Goal: Task Accomplishment & Management: Use online tool/utility

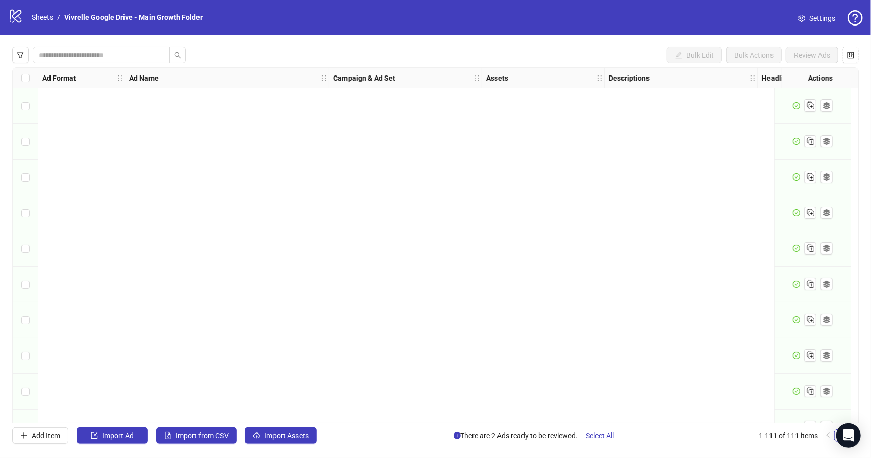
scroll to position [3629, 0]
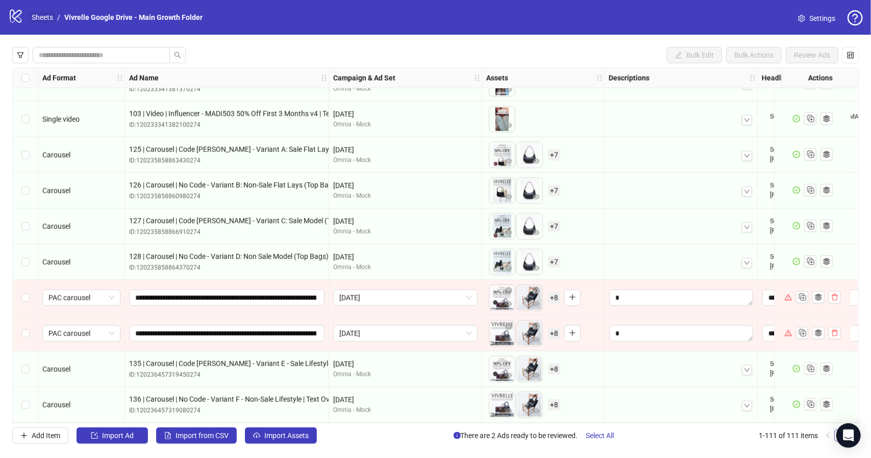
click at [47, 17] on link "Sheets" at bounding box center [43, 17] width 26 height 11
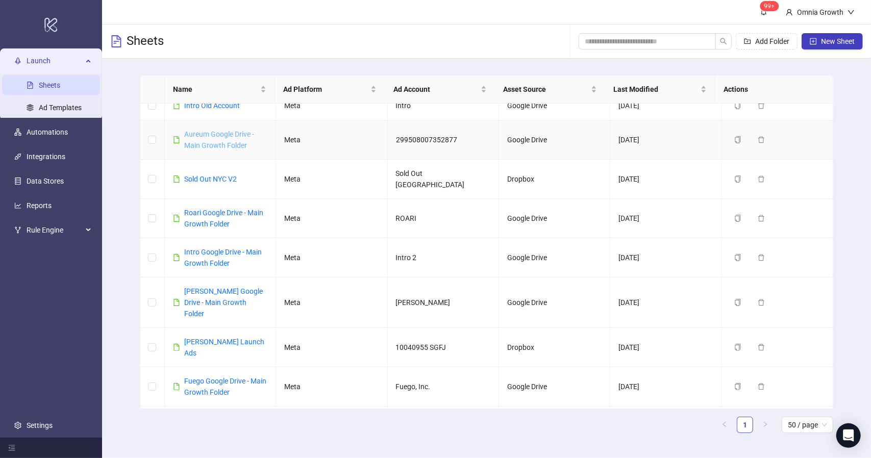
scroll to position [66, 0]
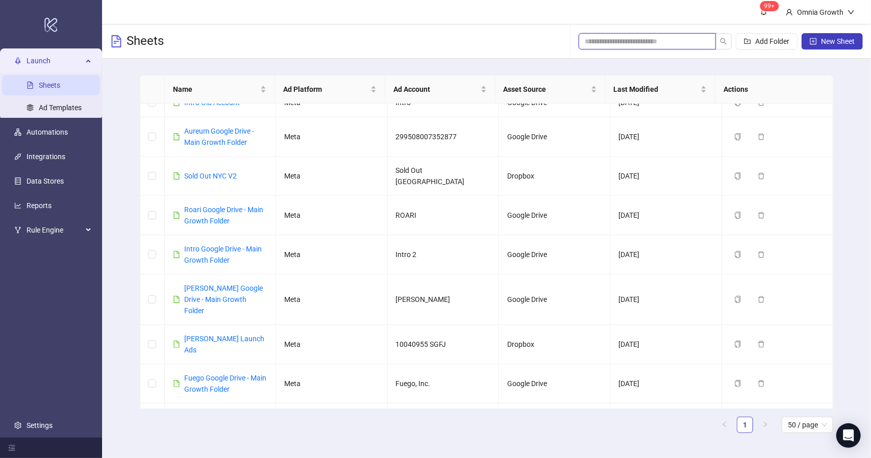
click at [607, 44] on input "search" at bounding box center [643, 41] width 117 height 11
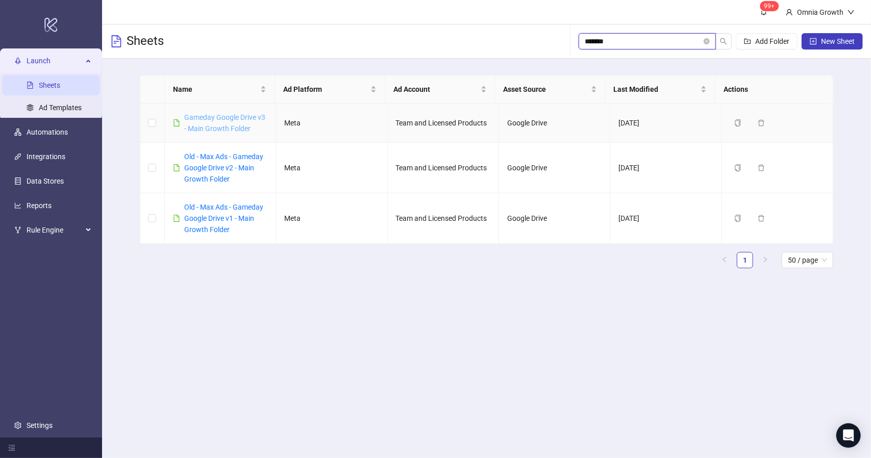
type input "*******"
click at [220, 127] on link "Gameday Google Drive v3 - Main Growth Folder" at bounding box center [224, 122] width 81 height 19
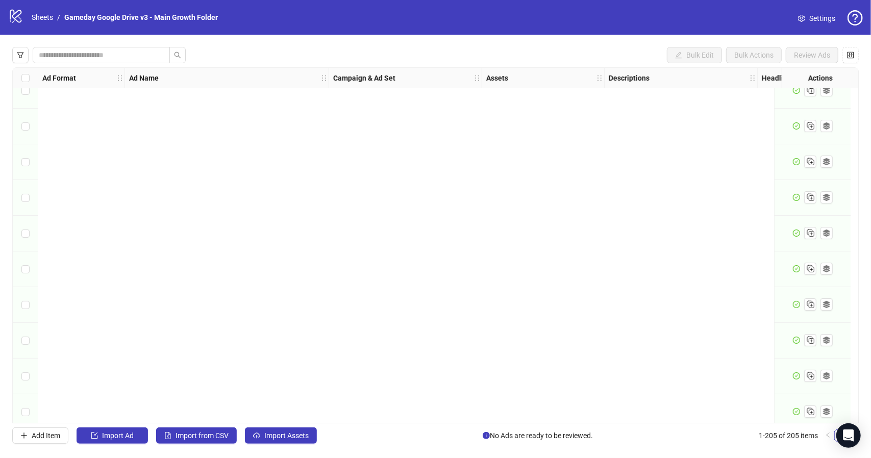
scroll to position [6989, 0]
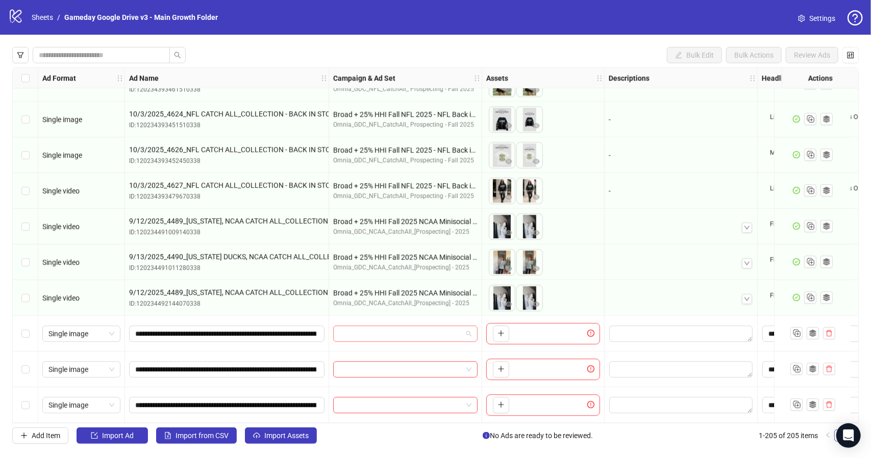
click at [470, 330] on span at bounding box center [405, 333] width 132 height 15
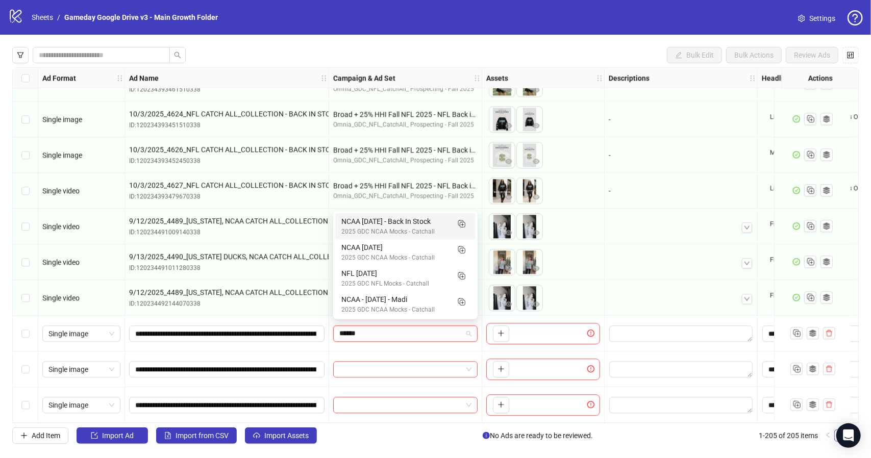
type input "*******"
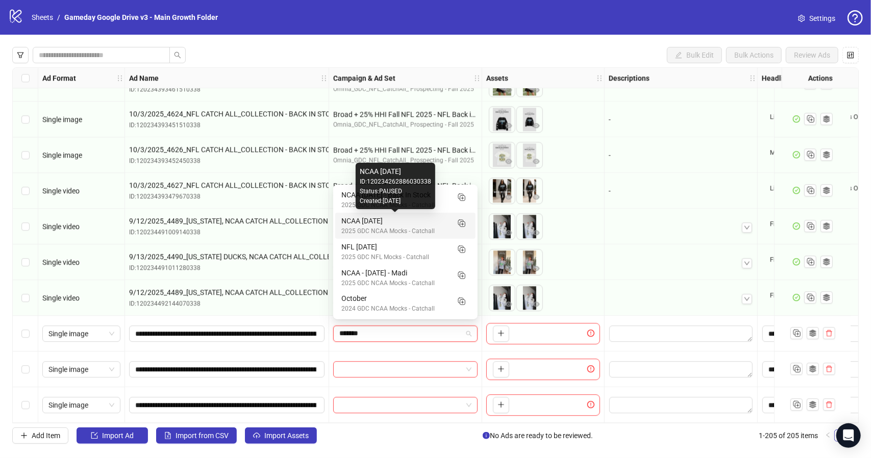
click at [439, 218] on div "NCAA [DATE]" at bounding box center [395, 220] width 108 height 11
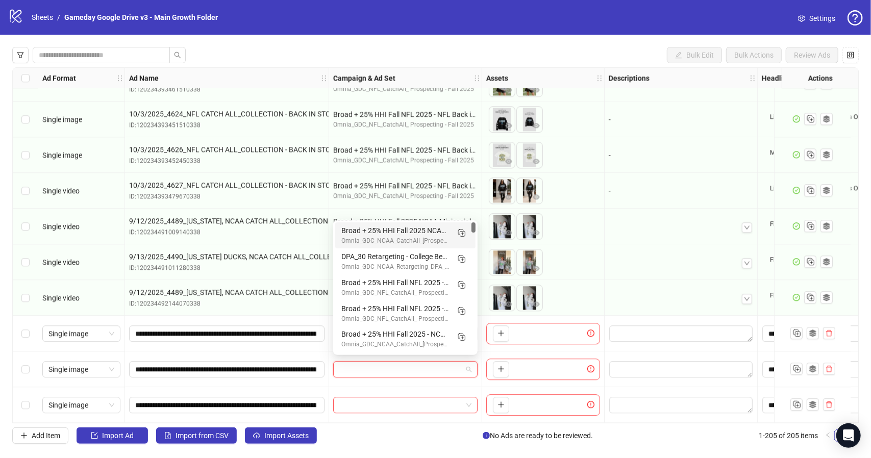
click at [453, 369] on input "search" at bounding box center [400, 369] width 123 height 15
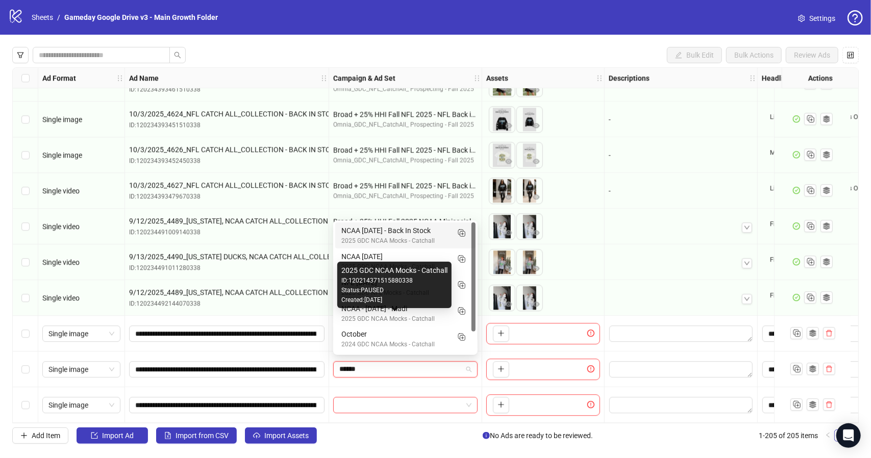
type input "*******"
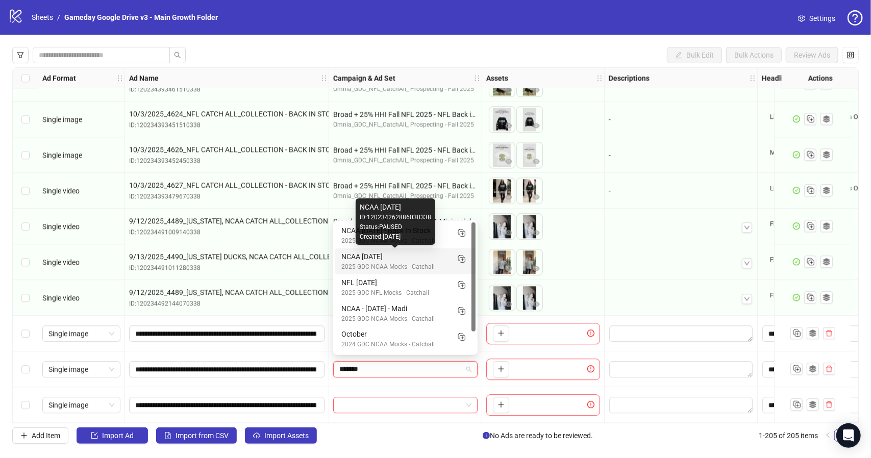
click at [412, 255] on div "NCAA [DATE]" at bounding box center [395, 256] width 108 height 11
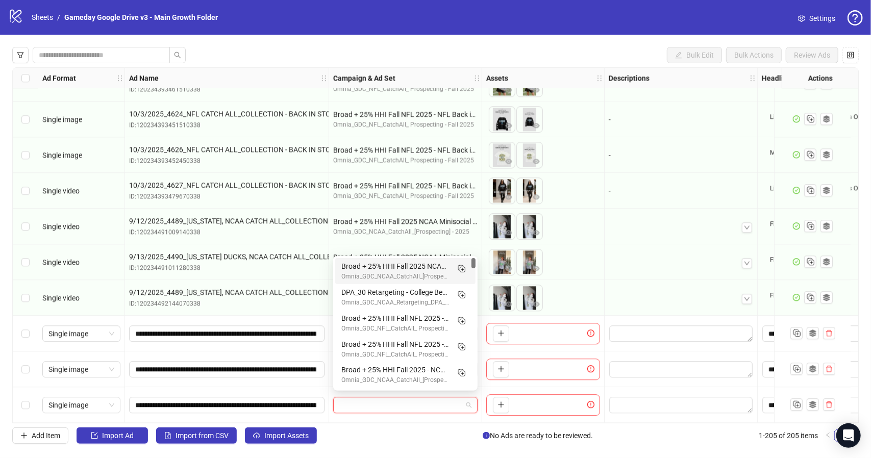
click at [432, 402] on input "search" at bounding box center [400, 404] width 123 height 15
type input "*******"
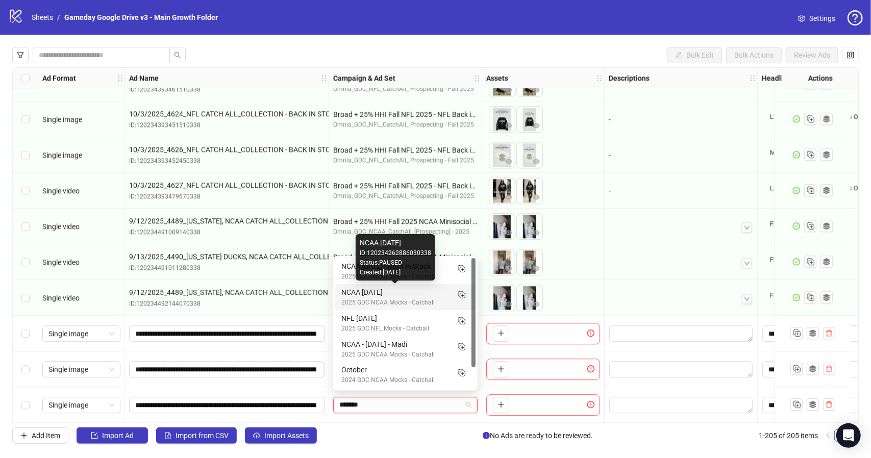
click at [418, 294] on div "NCAA [DATE]" at bounding box center [395, 292] width 108 height 11
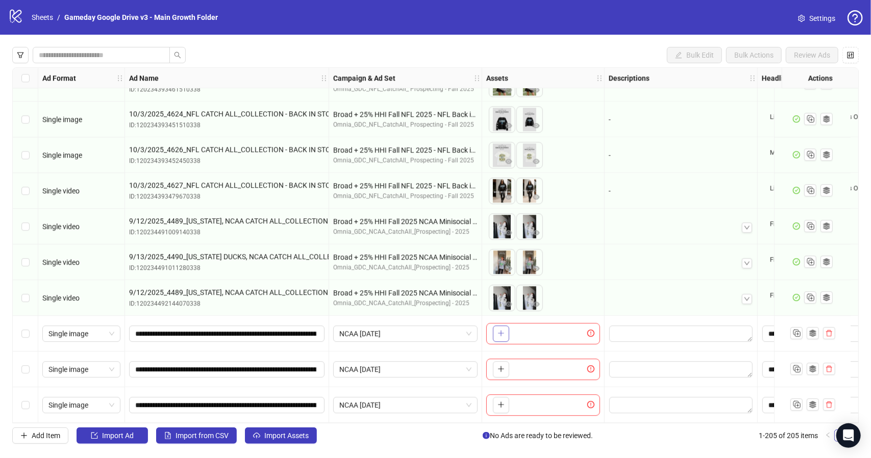
click at [503, 331] on icon "plus" at bounding box center [500, 333] width 7 height 7
click at [505, 365] on button "button" at bounding box center [501, 369] width 16 height 16
click at [501, 404] on icon "plus" at bounding box center [500, 404] width 7 height 7
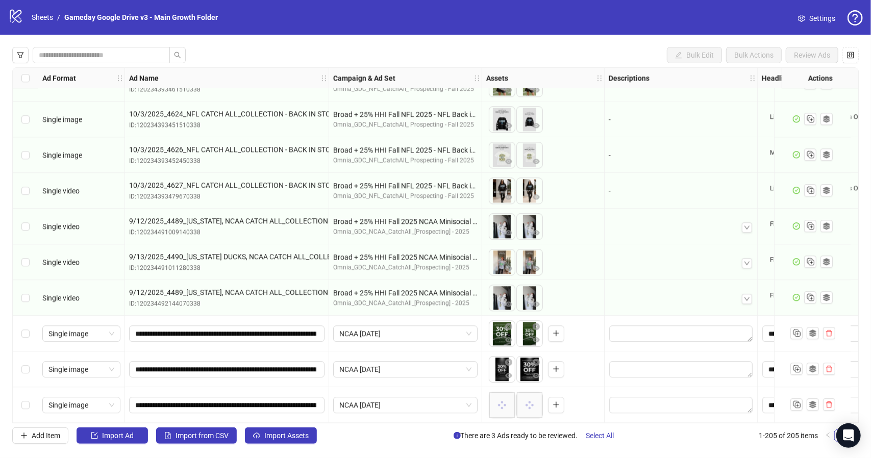
scroll to position [6989, 35]
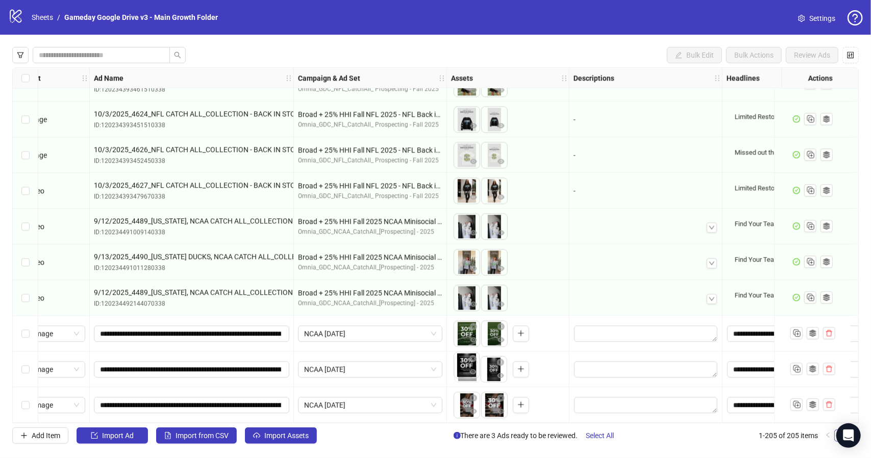
drag, startPoint x: 492, startPoint y: 366, endPoint x: 465, endPoint y: 368, distance: 27.6
click at [465, 368] on body "logo/logo-mobile Sheets / Gameday Google Drive v3 - Main Growth Folder Settings…" at bounding box center [435, 229] width 871 height 458
drag, startPoint x: 491, startPoint y: 410, endPoint x: 463, endPoint y: 407, distance: 28.7
click at [463, 407] on body "logo/logo-mobile Sheets / Gameday Google Drive v3 - Main Growth Folder Settings…" at bounding box center [435, 229] width 871 height 458
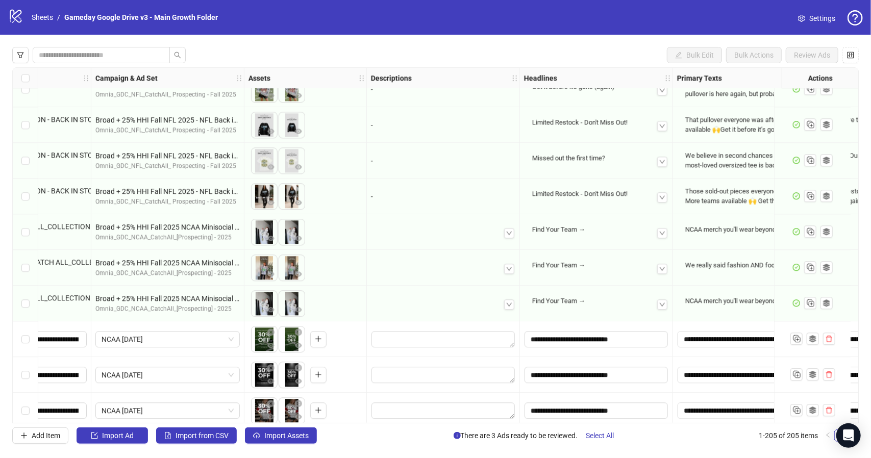
scroll to position [6989, 42]
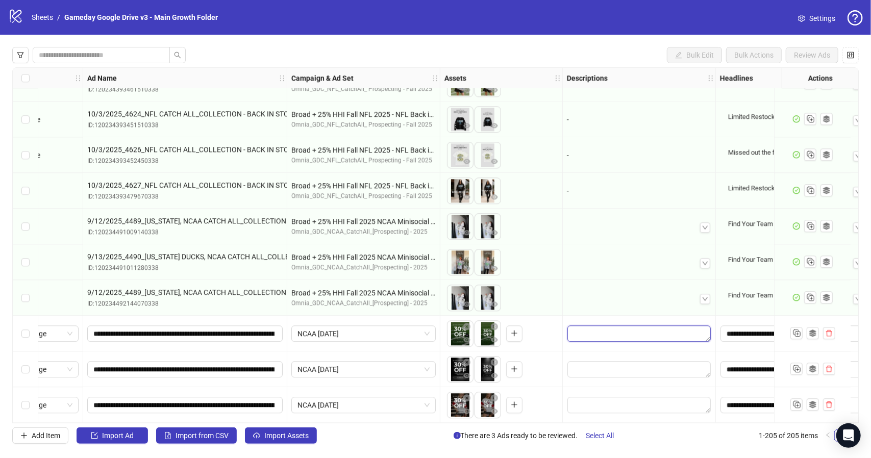
click at [612, 330] on textarea "Edit values" at bounding box center [638, 333] width 143 height 16
click at [622, 305] on div at bounding box center [639, 298] width 144 height 31
click at [596, 365] on textarea "Edit values" at bounding box center [638, 369] width 143 height 16
click at [595, 304] on textarea "Multi-text input container - paste or copy values" at bounding box center [639, 310] width 140 height 28
click at [588, 405] on textarea "Edit values" at bounding box center [638, 405] width 143 height 16
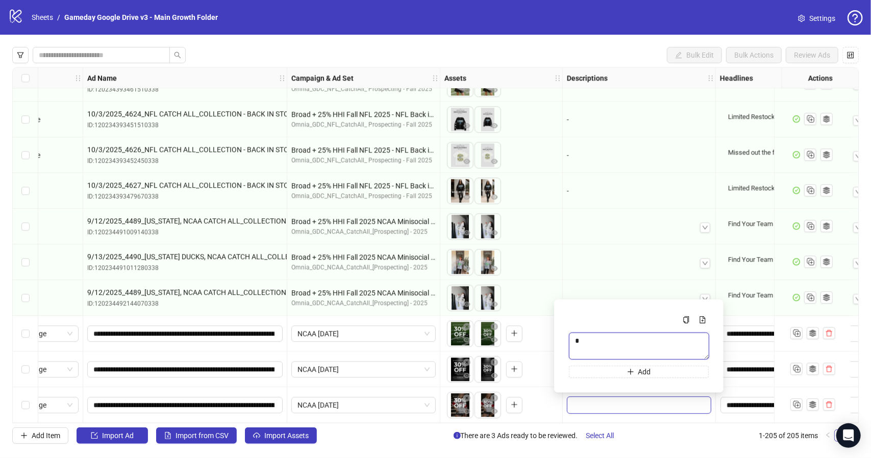
click at [596, 344] on textarea "Multi-text input container - paste or copy values" at bounding box center [639, 346] width 140 height 27
click at [136, 317] on div "**********" at bounding box center [185, 334] width 204 height 36
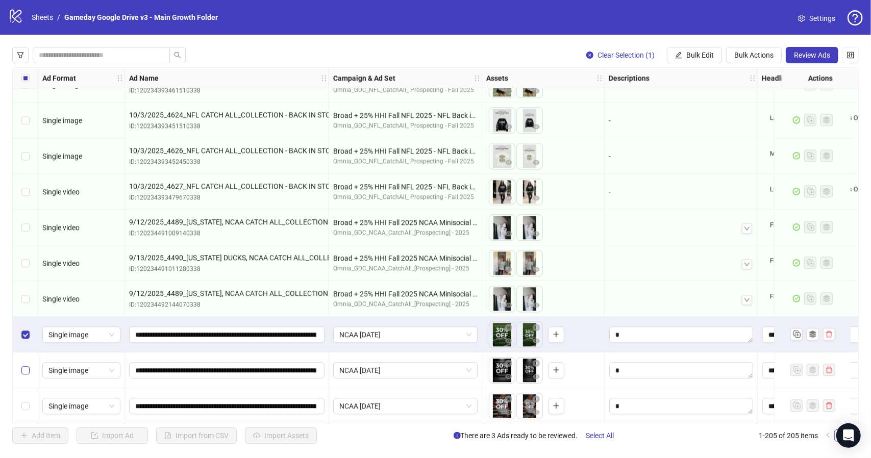
click at [27, 374] on label "Select row 204" at bounding box center [25, 370] width 8 height 11
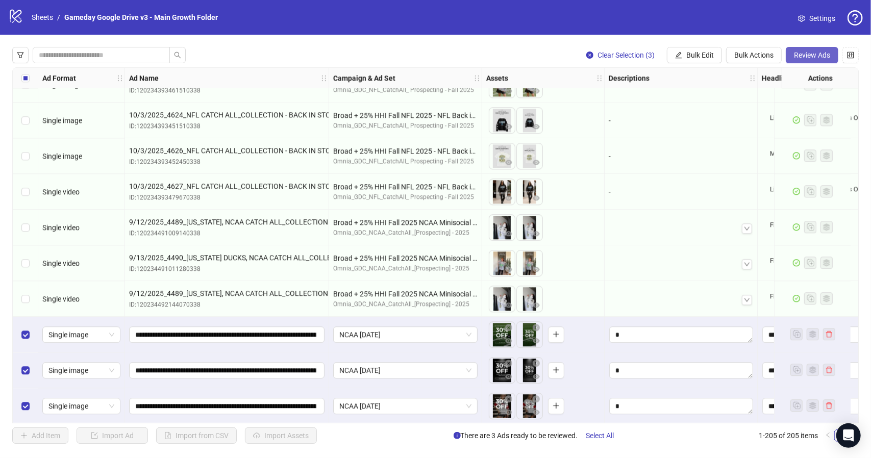
click at [822, 56] on span "Review Ads" at bounding box center [812, 55] width 36 height 8
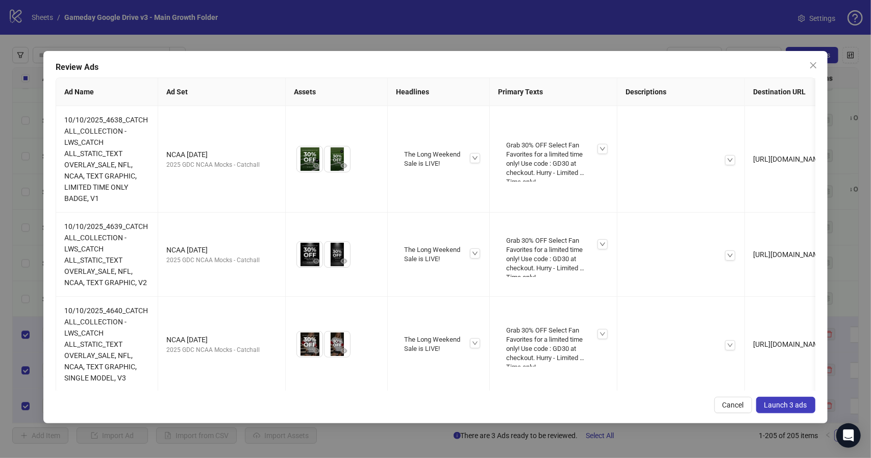
click at [800, 401] on span "Launch 3 ads" at bounding box center [785, 405] width 43 height 8
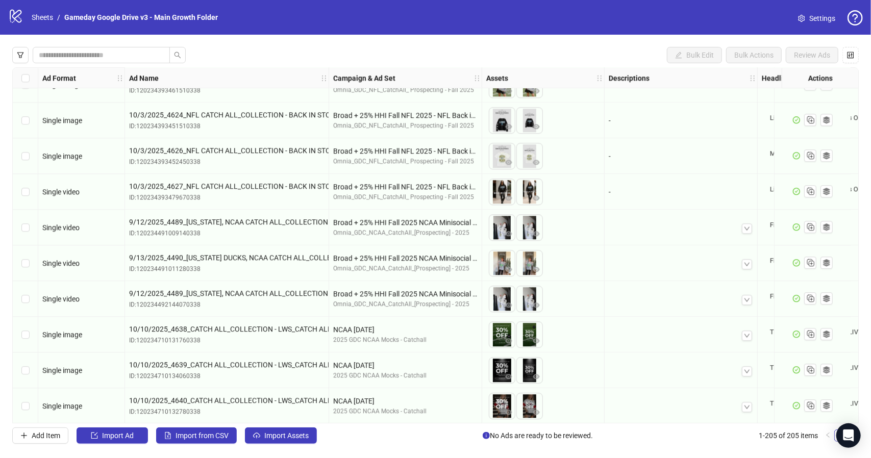
click at [30, 337] on div "Select row 203" at bounding box center [26, 335] width 26 height 36
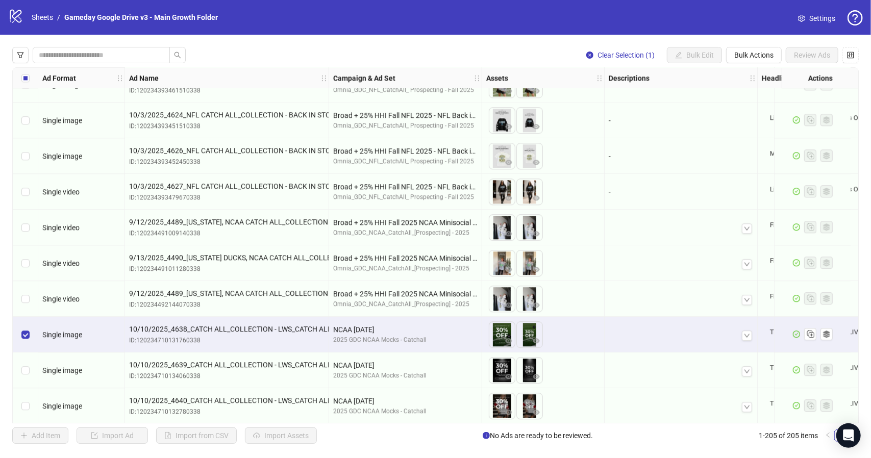
click at [34, 369] on div "Select row 204" at bounding box center [26, 370] width 26 height 36
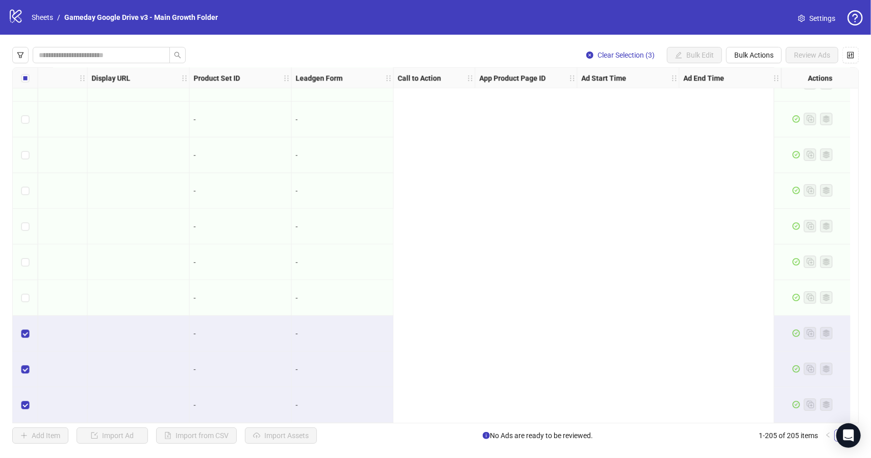
scroll to position [6989, 0]
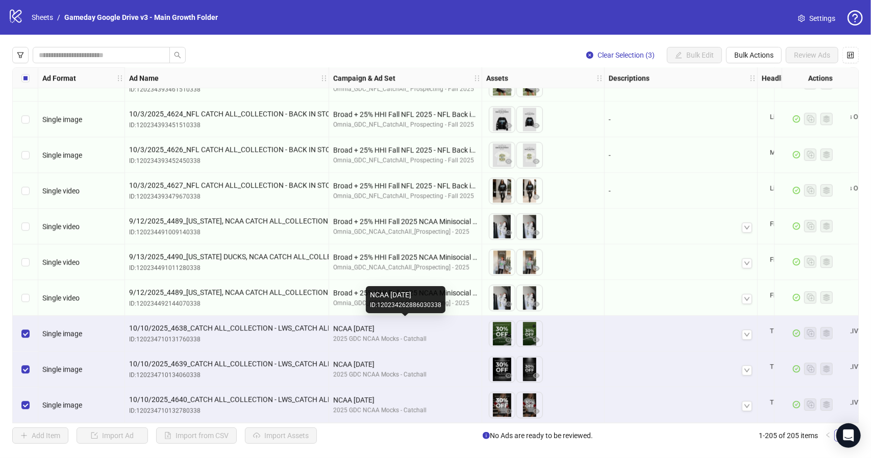
drag, startPoint x: 333, startPoint y: 324, endPoint x: 400, endPoint y: 325, distance: 67.3
click at [400, 325] on div "NCAA [DATE]" at bounding box center [405, 328] width 144 height 11
copy div "NCAA [DATE]"
click at [751, 61] on button "Bulk Actions" at bounding box center [754, 55] width 56 height 16
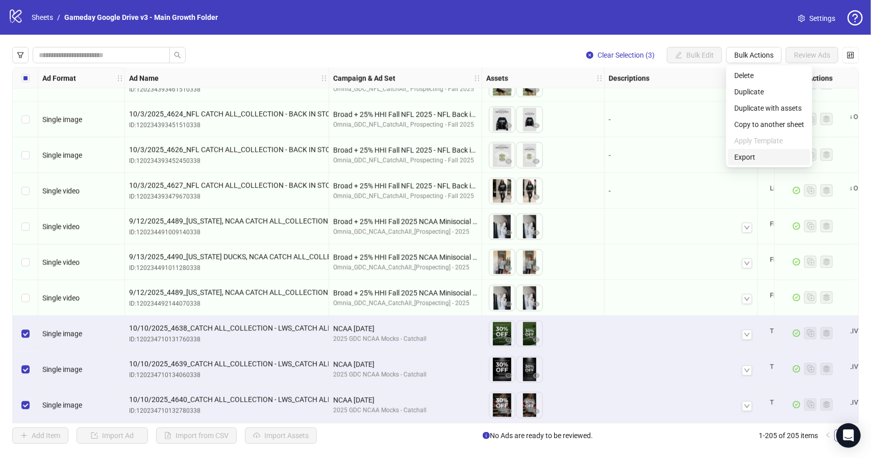
click at [748, 162] on span "Export" at bounding box center [769, 157] width 70 height 11
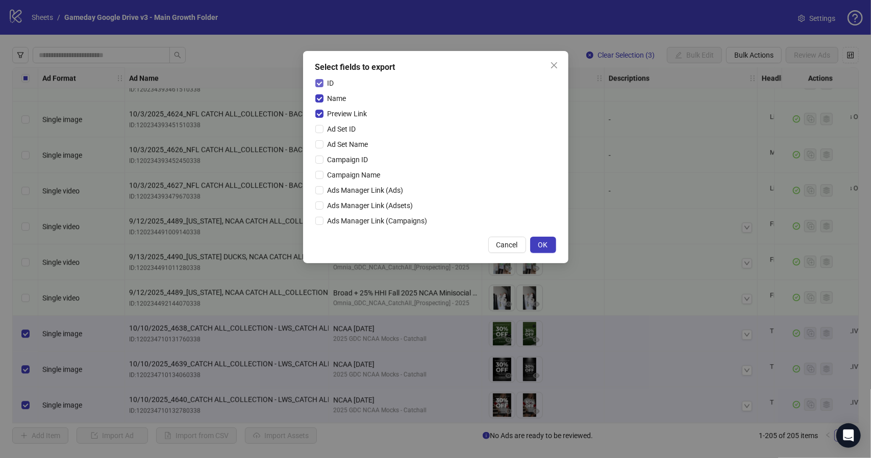
click at [329, 86] on span "ID" at bounding box center [330, 83] width 15 height 11
click at [333, 96] on span "Name" at bounding box center [336, 98] width 27 height 11
click at [547, 243] on span "OK" at bounding box center [543, 245] width 10 height 8
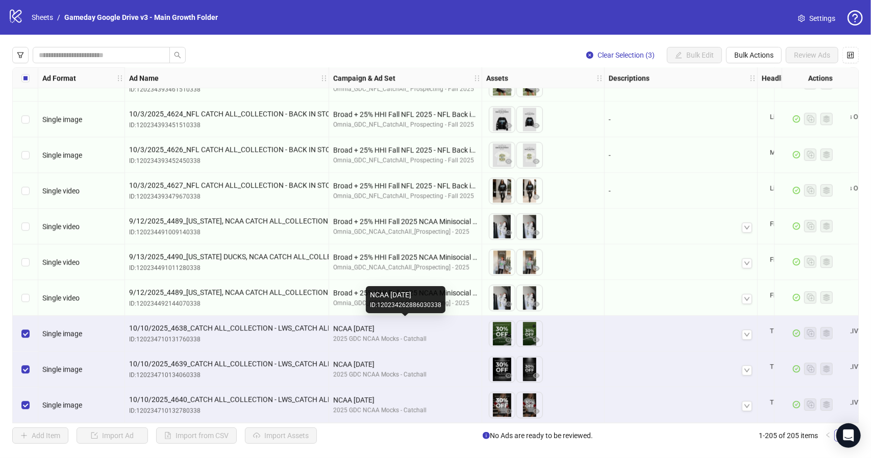
click at [408, 327] on div "NCAA [DATE]" at bounding box center [405, 328] width 144 height 11
drag, startPoint x: 407, startPoint y: 326, endPoint x: 334, endPoint y: 321, distance: 73.1
click at [334, 323] on div "NCAA [DATE]" at bounding box center [405, 328] width 144 height 11
copy div "NCAA [DATE]"
